Goal: Information Seeking & Learning: Learn about a topic

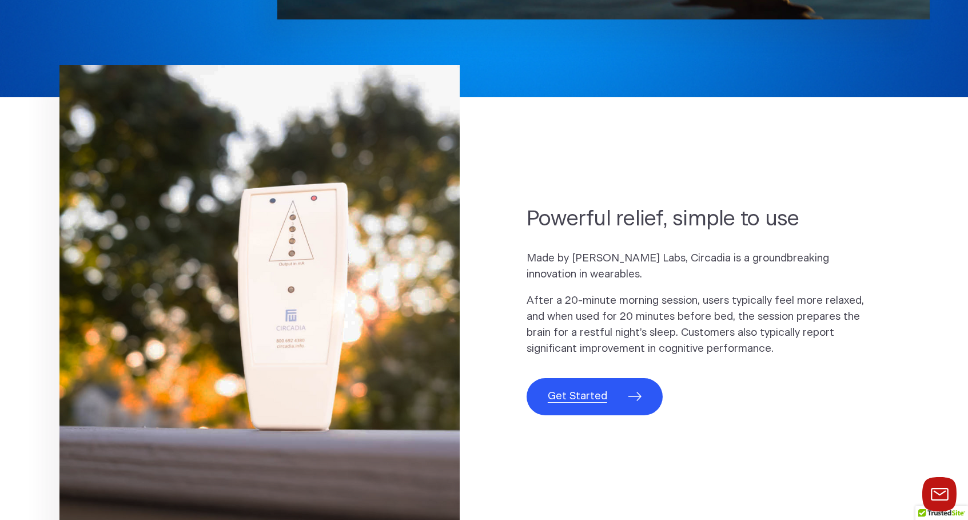
scroll to position [541, 0]
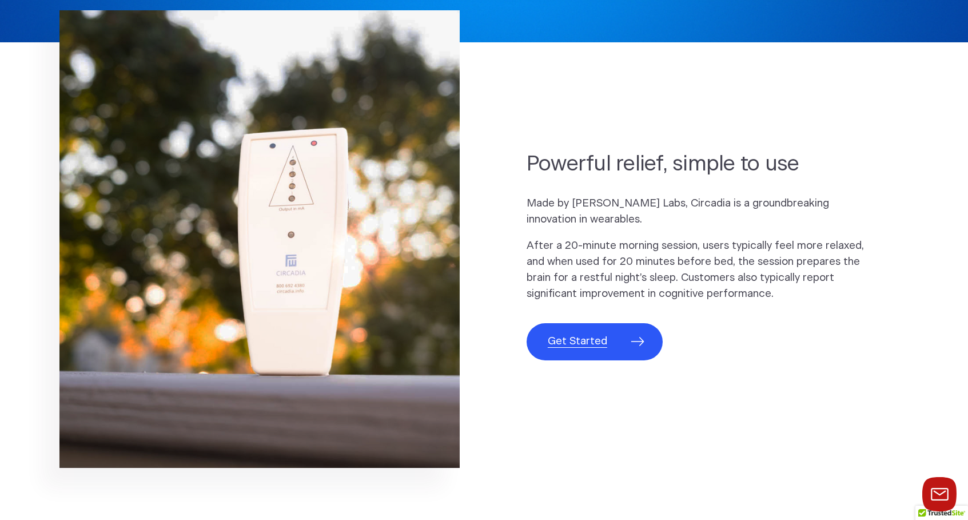
click at [564, 337] on span "Get Started" at bounding box center [577, 341] width 59 height 16
